Goal: Check status

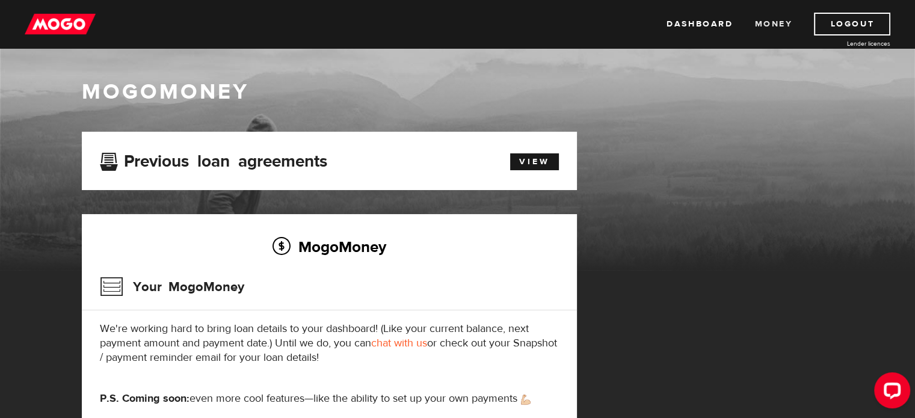
click at [761, 22] on link "Money" at bounding box center [774, 24] width 38 height 23
click at [689, 25] on link "Dashboard" at bounding box center [700, 24] width 66 height 23
click at [43, 10] on div "Dashboard Money Logout Lender licences Dashboard Money Logout Lender licences" at bounding box center [457, 24] width 915 height 48
click at [53, 20] on img at bounding box center [60, 24] width 71 height 23
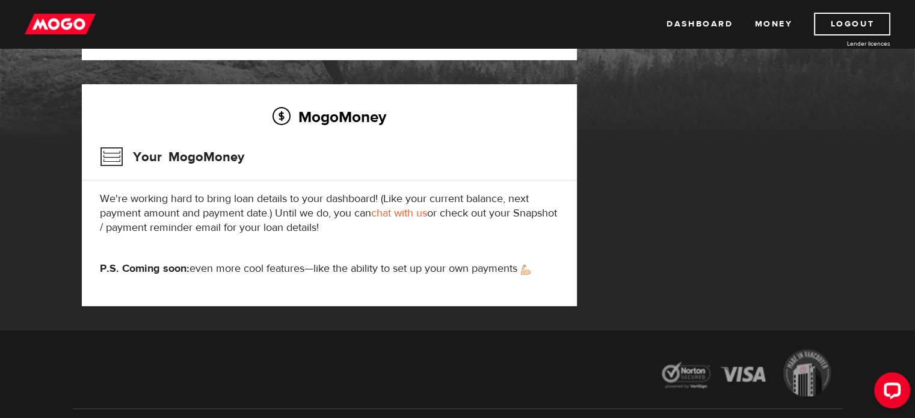
scroll to position [90, 0]
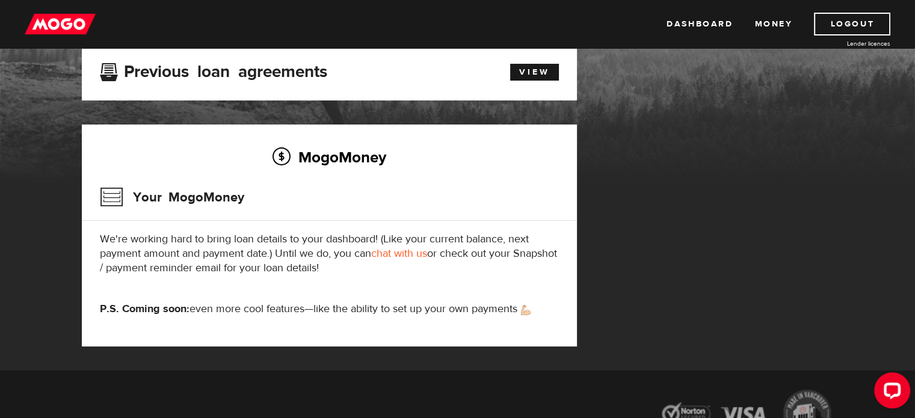
click at [113, 194] on h3 "Your MogoMoney" at bounding box center [172, 197] width 144 height 31
click at [356, 161] on h2 "MogoMoney" at bounding box center [329, 156] width 459 height 25
click at [236, 79] on div "Previous loan agreements" at bounding box center [290, 71] width 398 height 22
click at [543, 70] on link "View" at bounding box center [534, 72] width 49 height 17
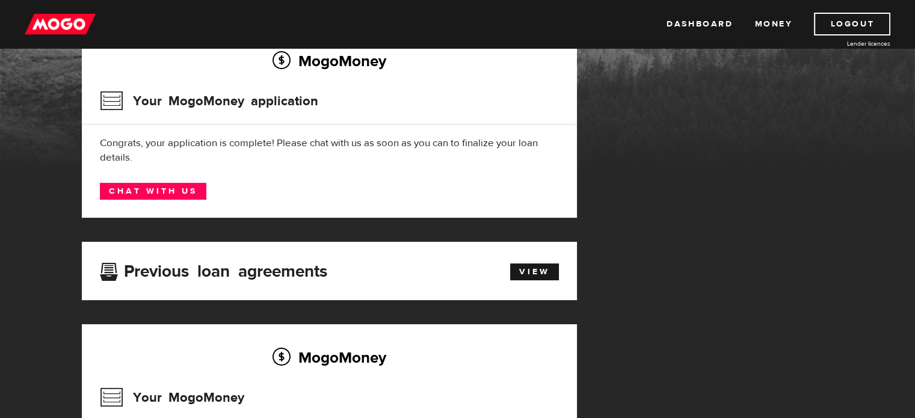
scroll to position [120, 0]
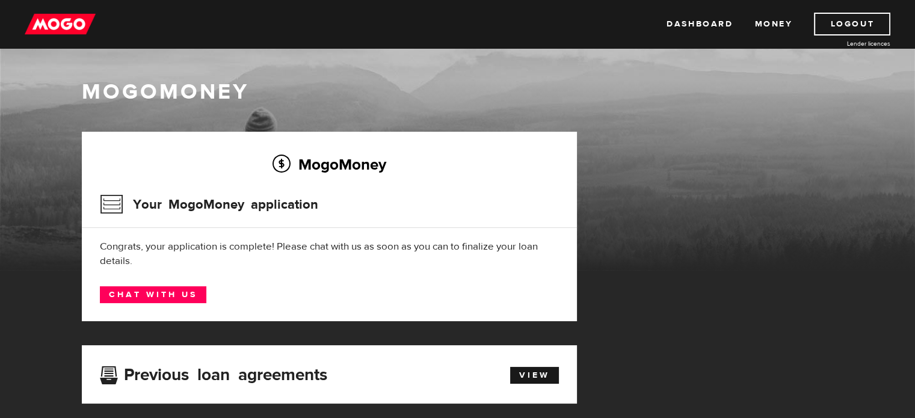
scroll to position [60, 0]
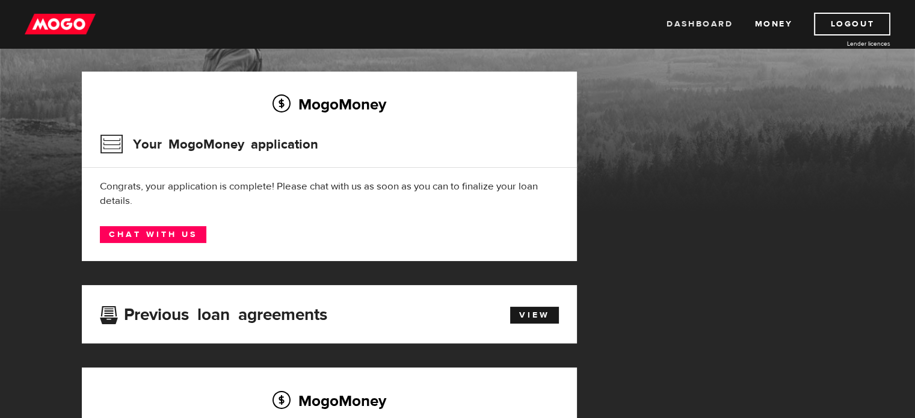
click at [689, 26] on link "Dashboard" at bounding box center [700, 24] width 66 height 23
